Goal: Task Accomplishment & Management: Manage account settings

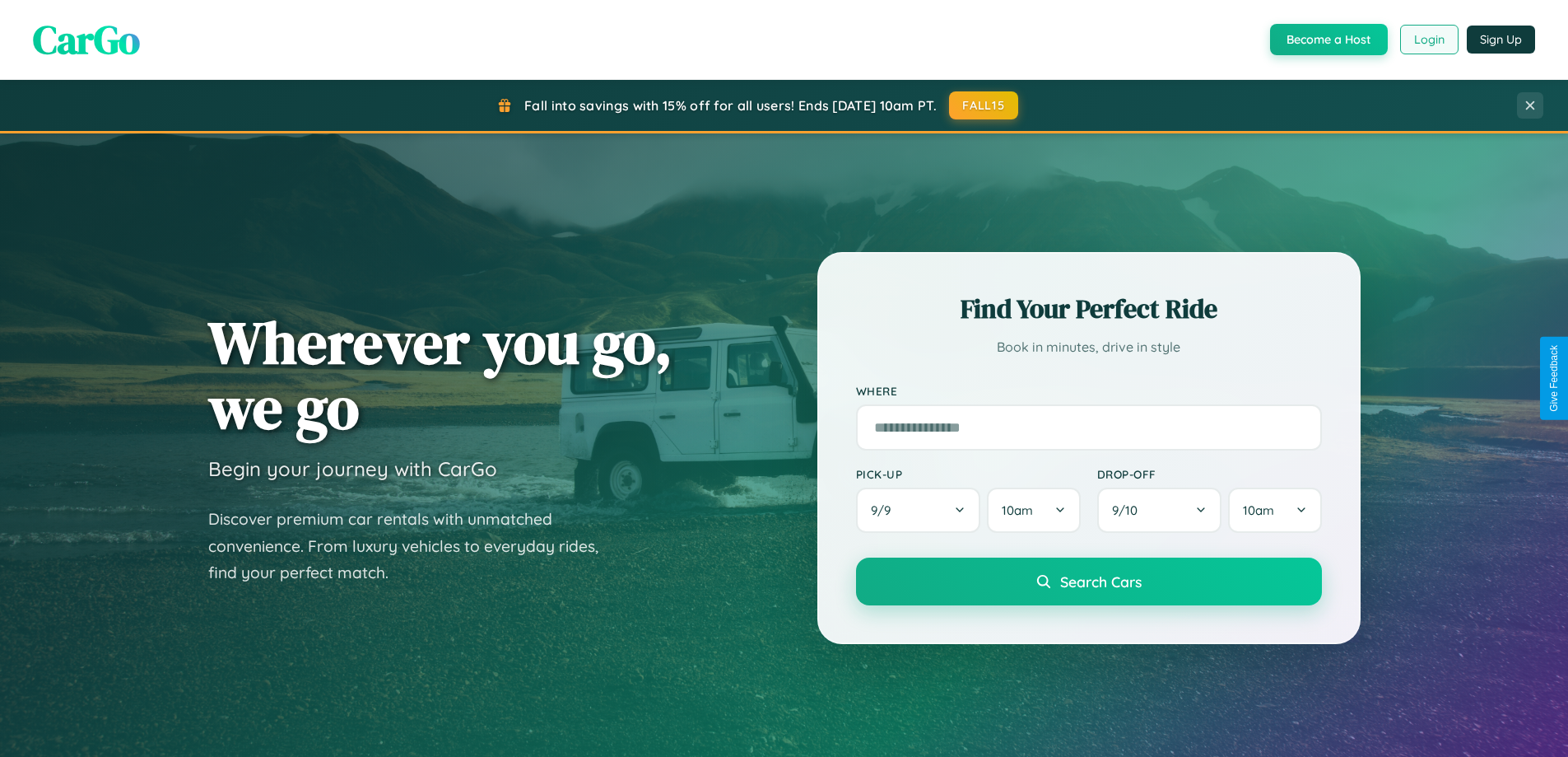
click at [1429, 39] on button "Login" at bounding box center [1430, 39] width 58 height 30
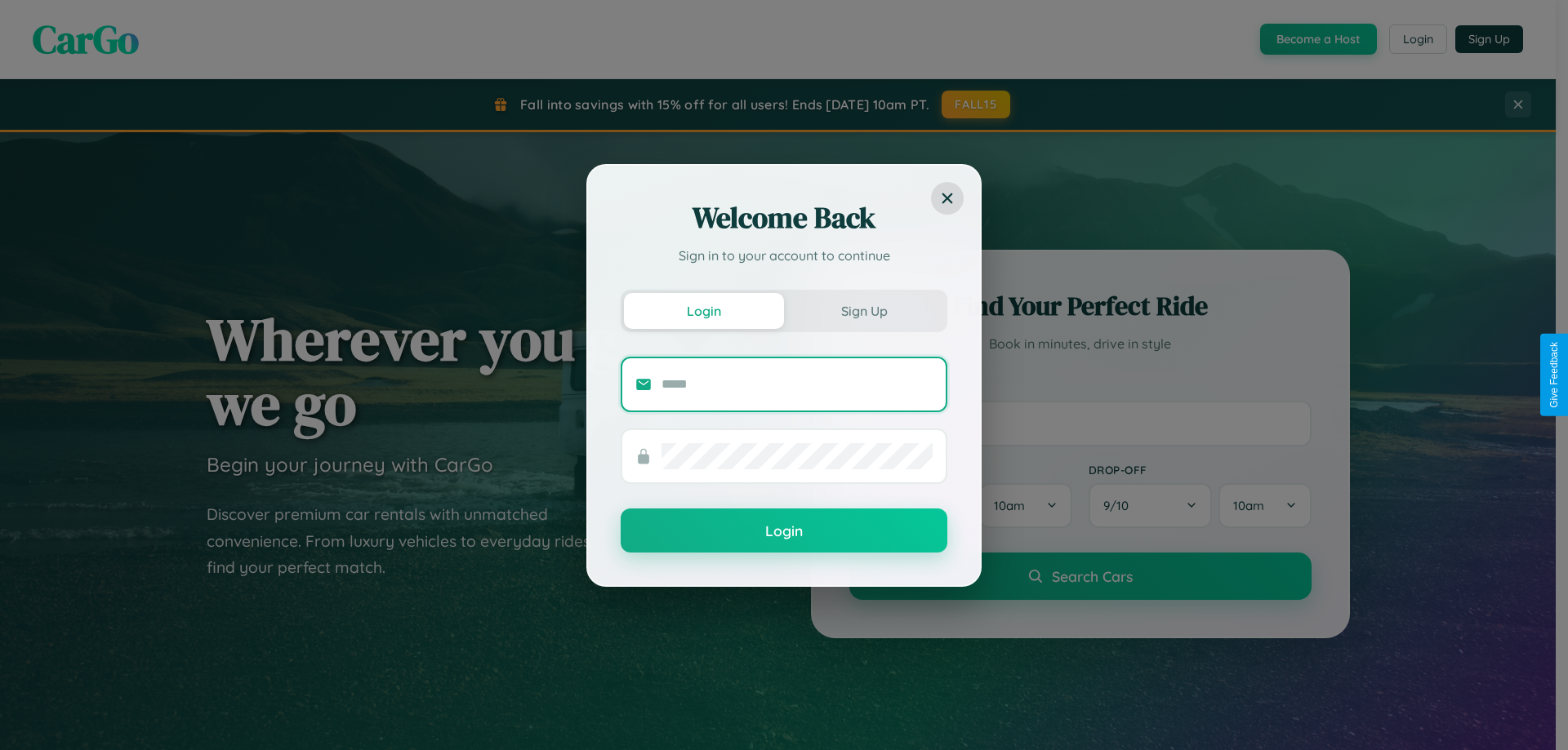
click at [797, 383] on input "text" at bounding box center [797, 384] width 271 height 26
type input "**********"
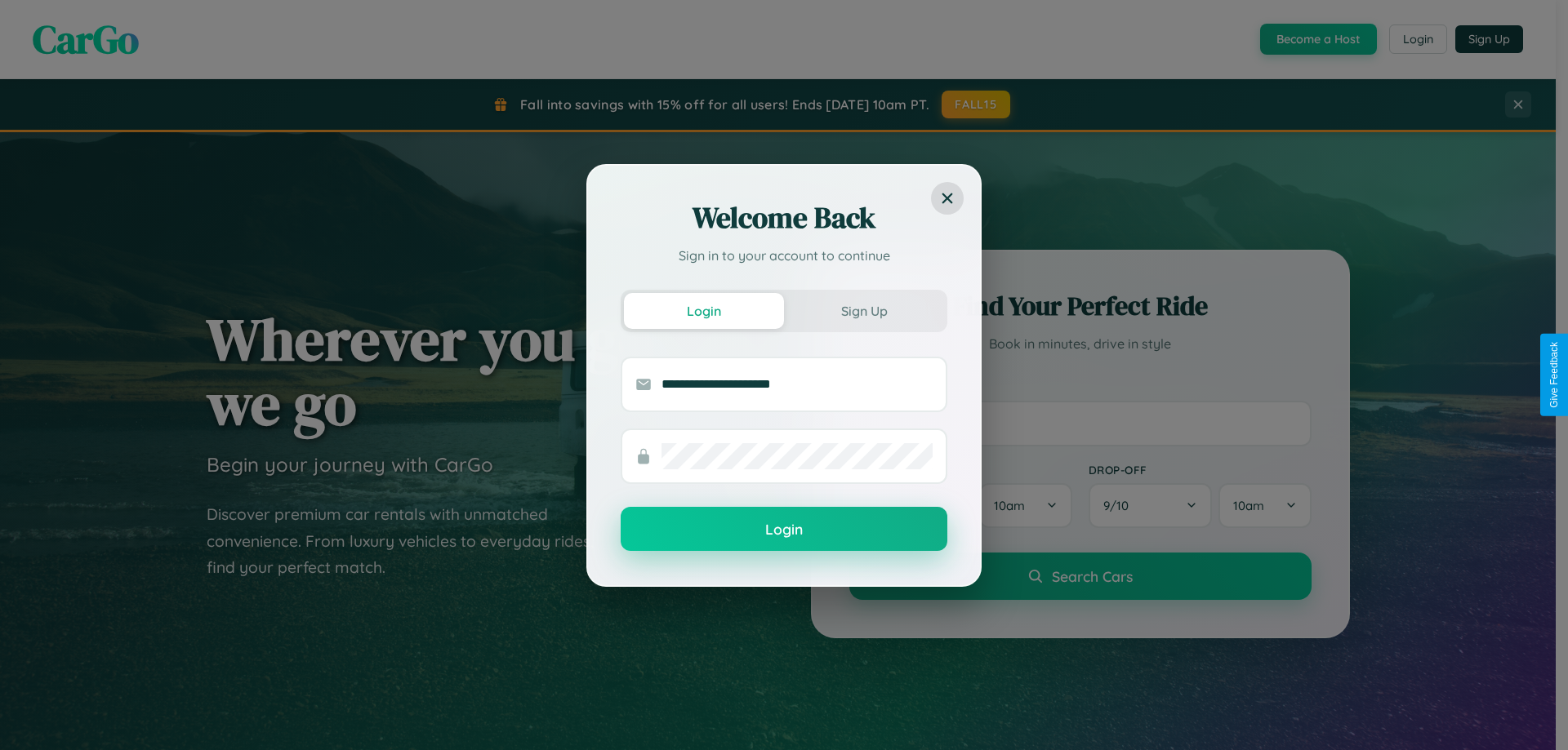
click at [784, 530] on button "Login" at bounding box center [784, 528] width 326 height 44
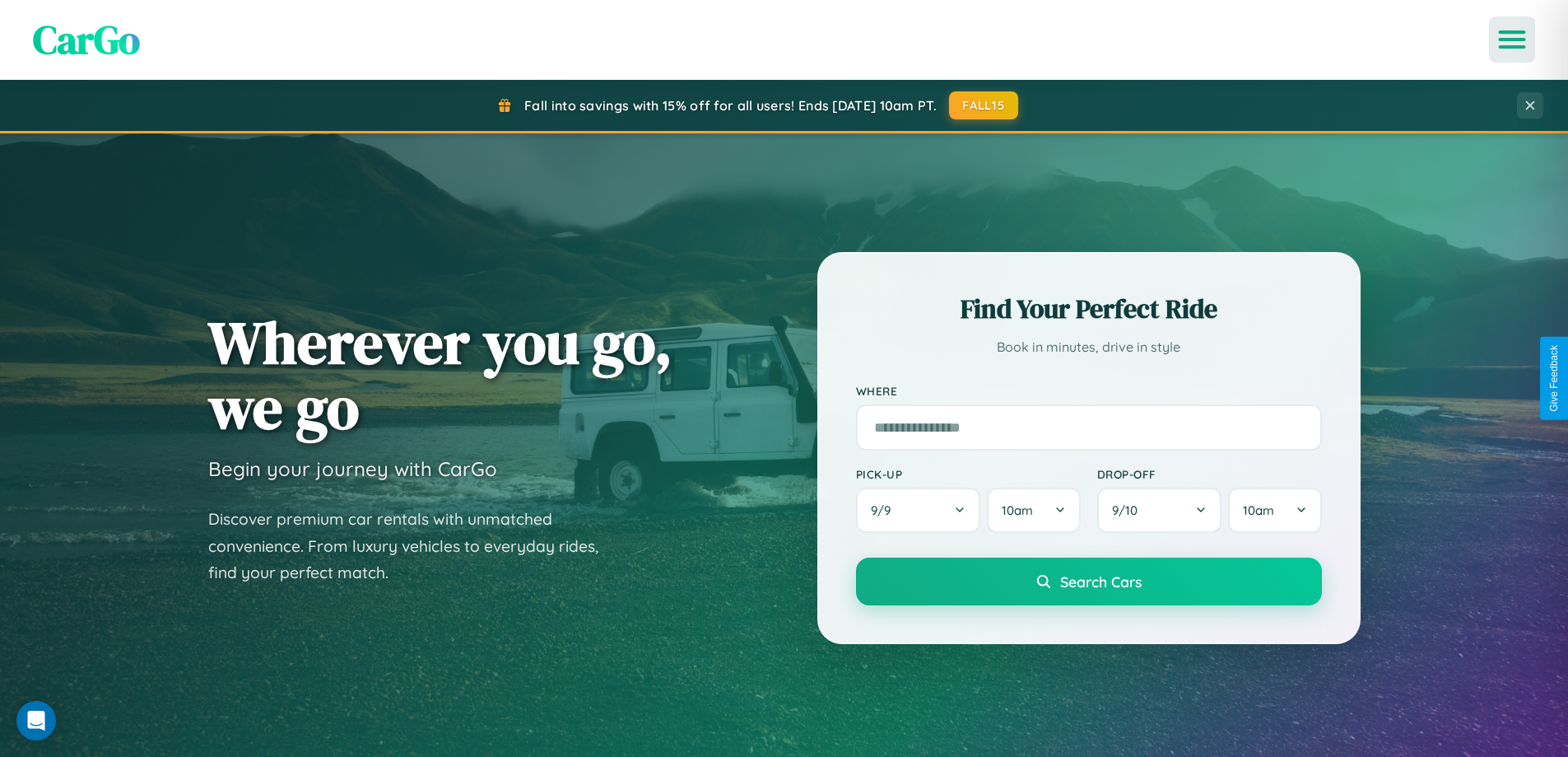
click at [1512, 39] on icon "Open menu" at bounding box center [1512, 39] width 24 height 15
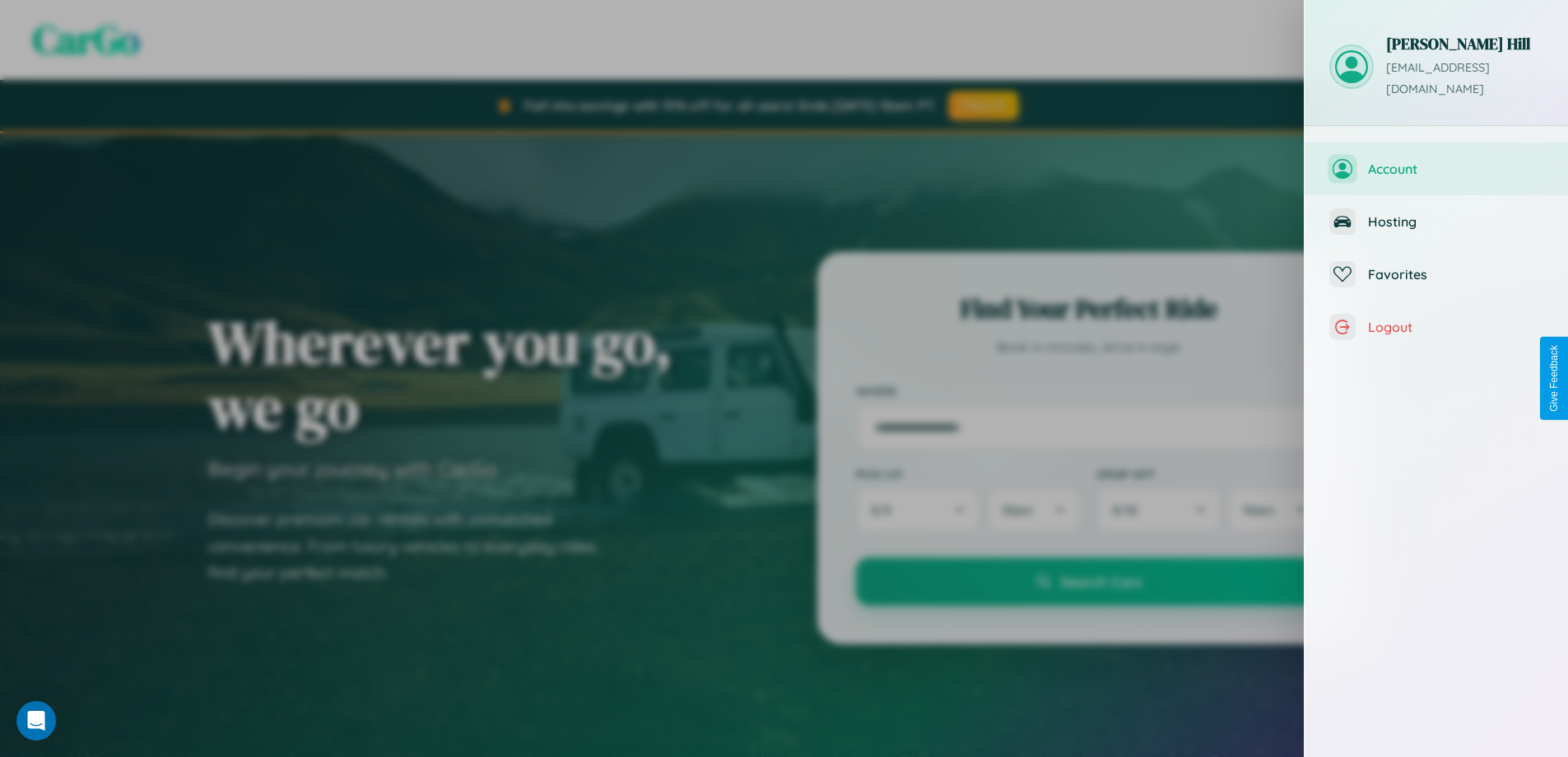
click at [1437, 160] on span "Account" at bounding box center [1456, 168] width 175 height 17
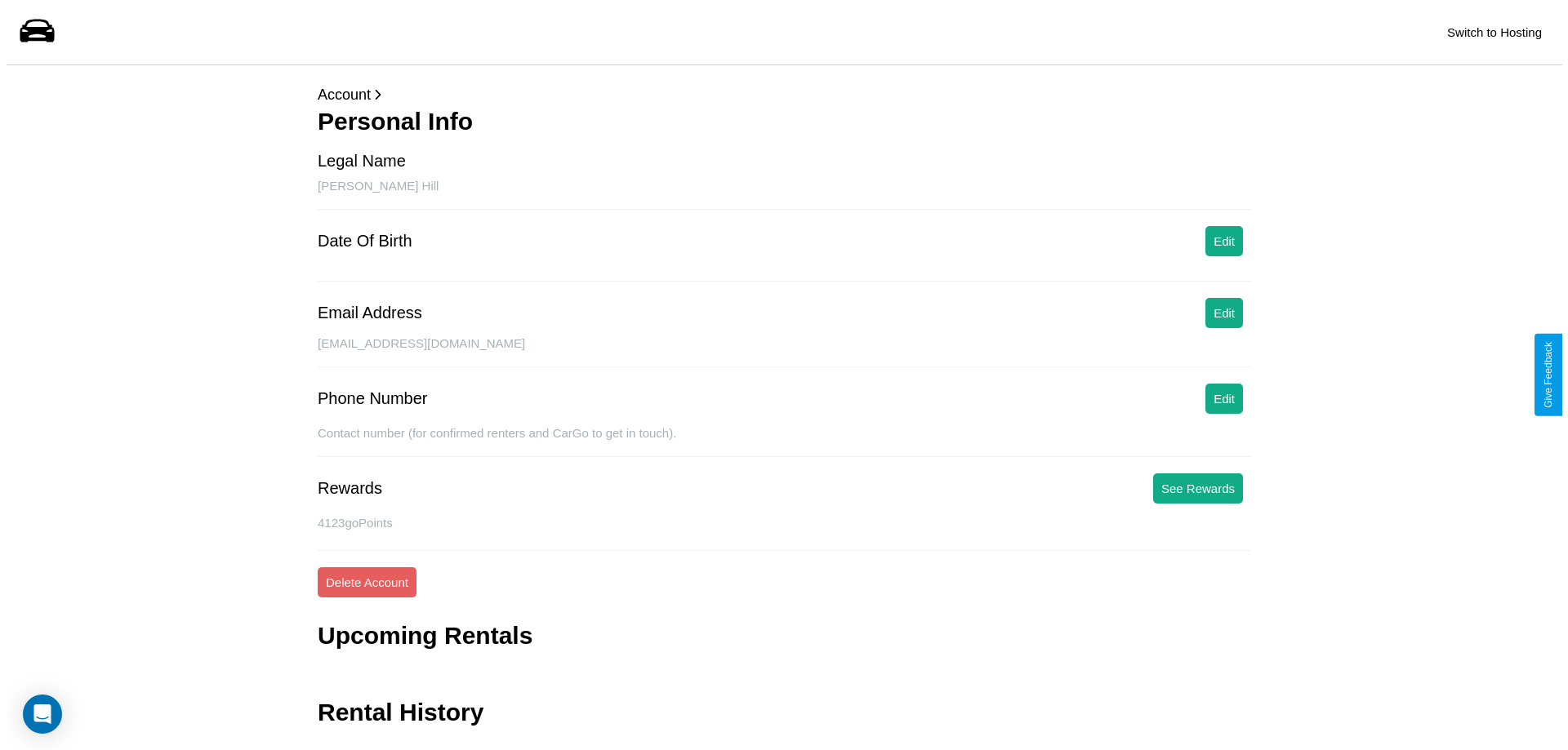
scroll to position [39, 0]
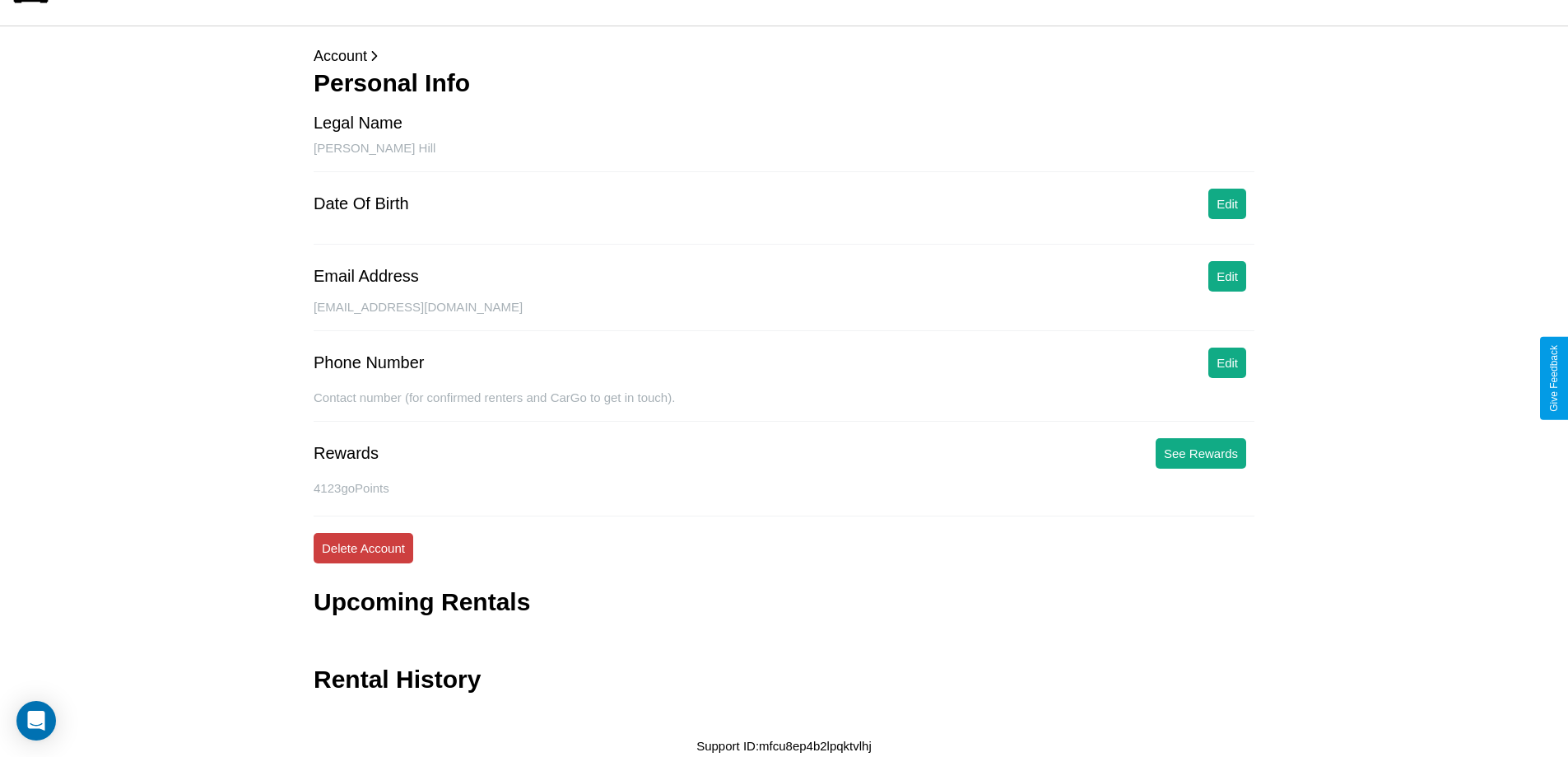
click at [363, 548] on button "Delete Account" at bounding box center [363, 548] width 99 height 30
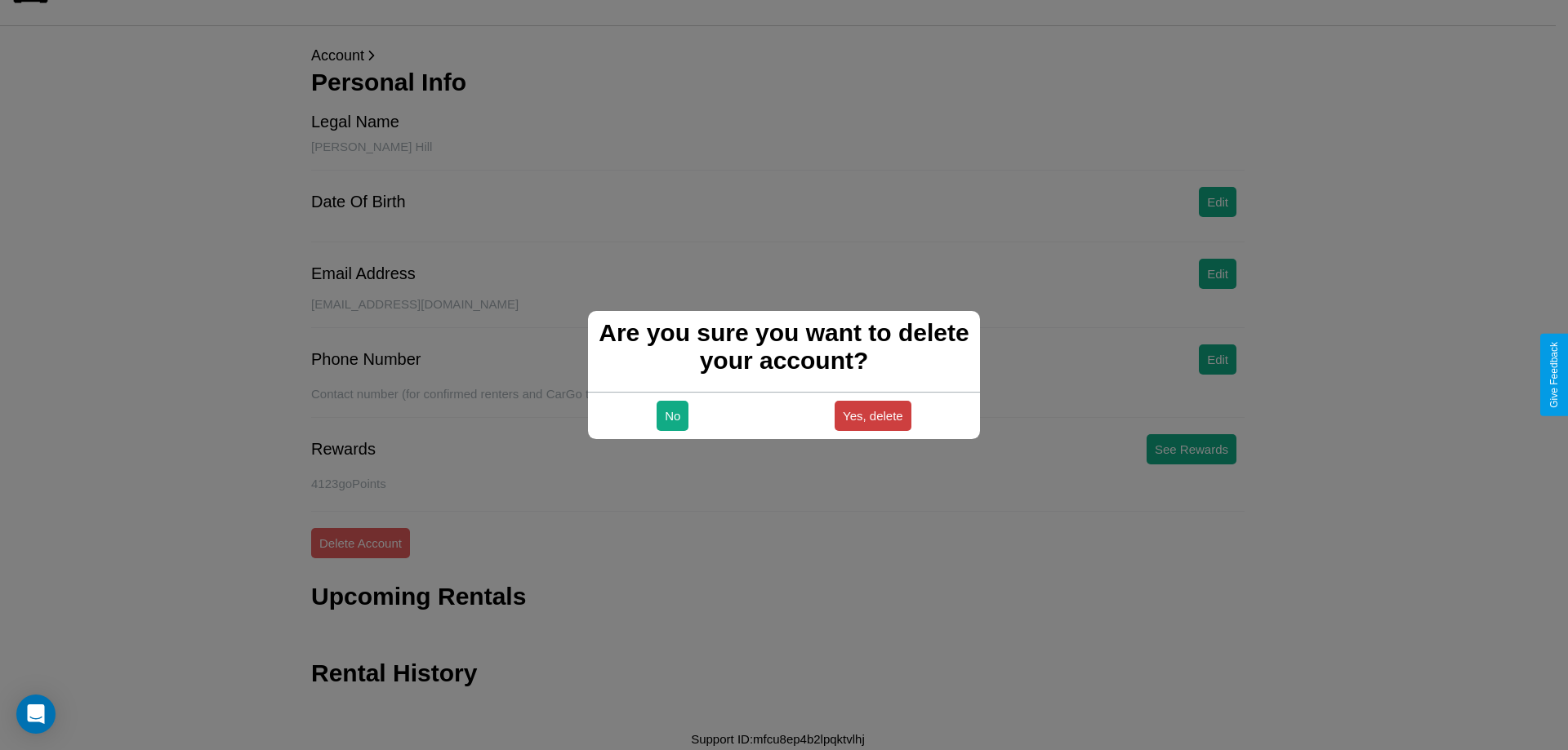
click at [872, 415] on button "Yes, delete" at bounding box center [872, 415] width 77 height 30
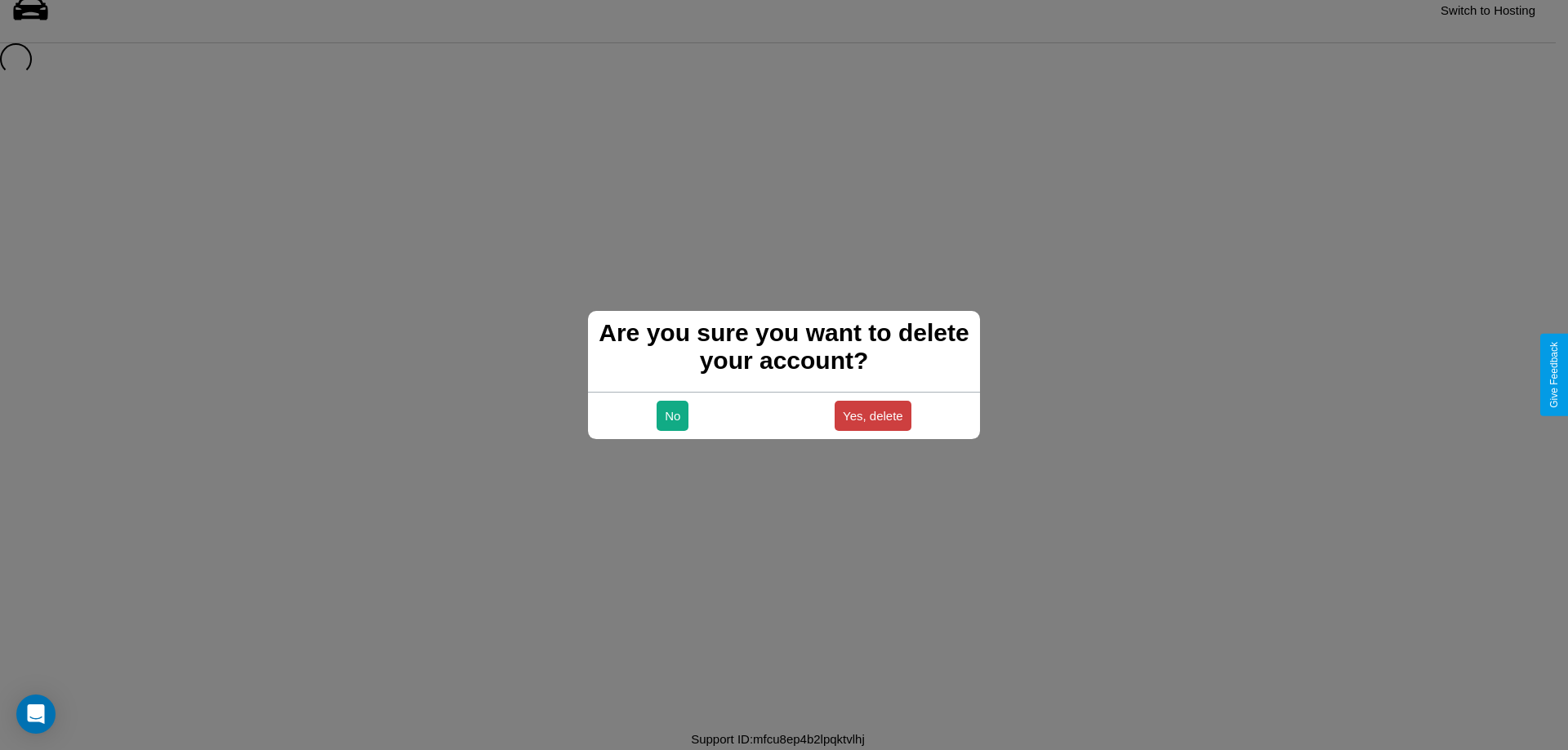
scroll to position [22, 0]
